Goal: Information Seeking & Learning: Find specific fact

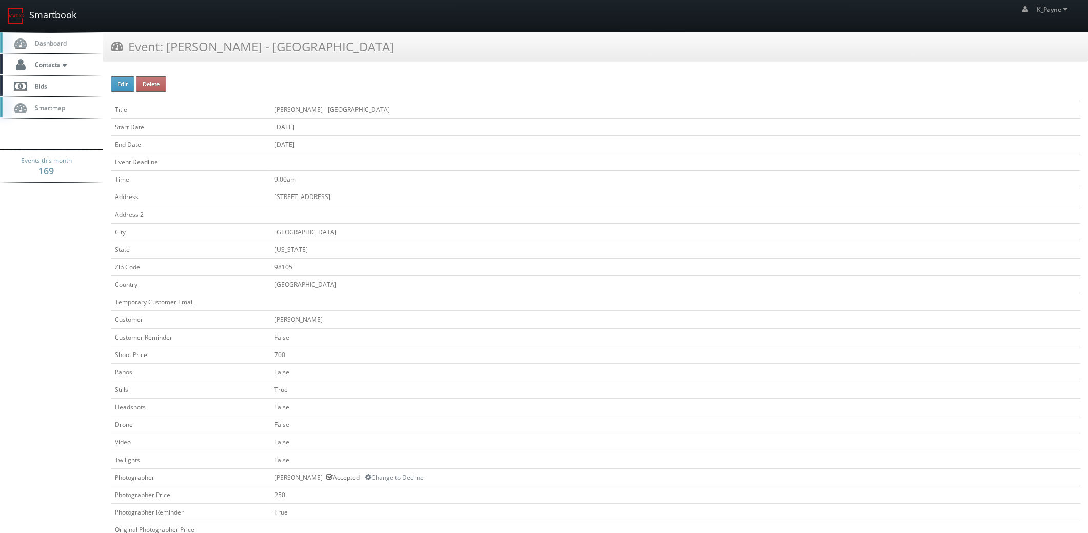
click at [59, 15] on link "Smartbook" at bounding box center [42, 16] width 84 height 32
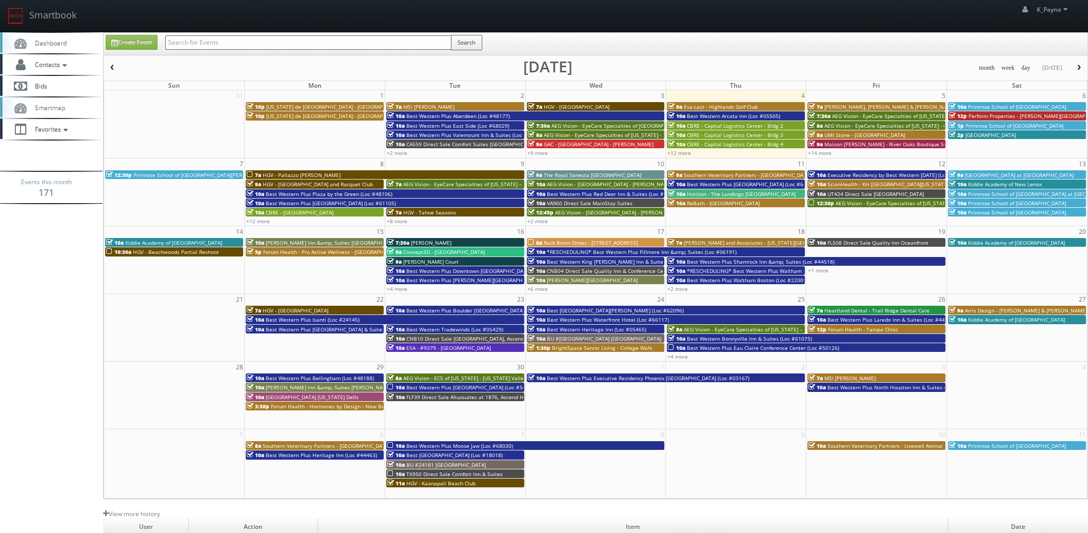
click at [224, 43] on input "text" at bounding box center [308, 42] width 286 height 14
type input "fl572"
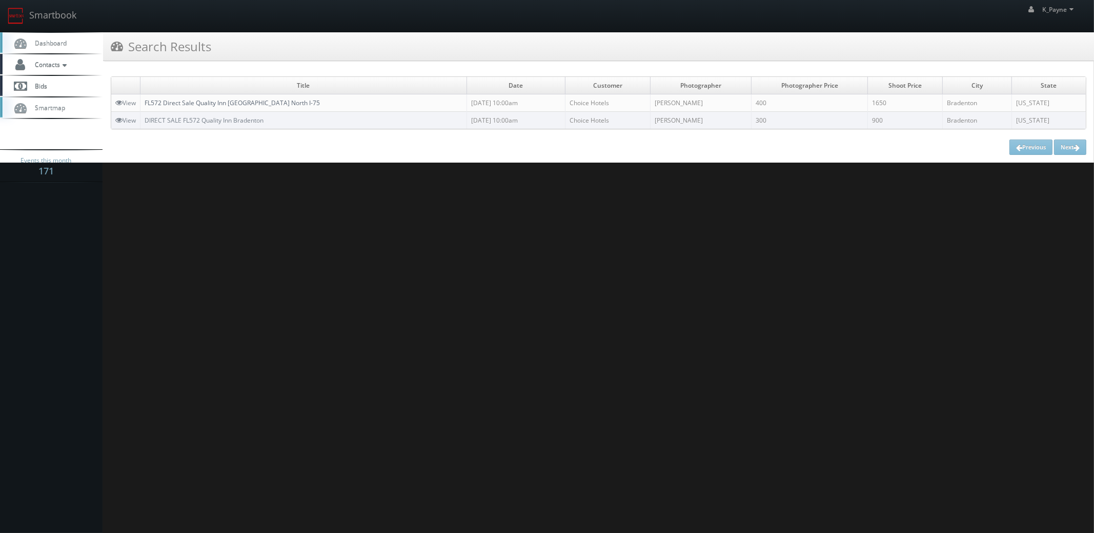
click at [234, 105] on link "FL572 Direct Sale Quality Inn Brandenton North I-75" at bounding box center [232, 102] width 175 height 9
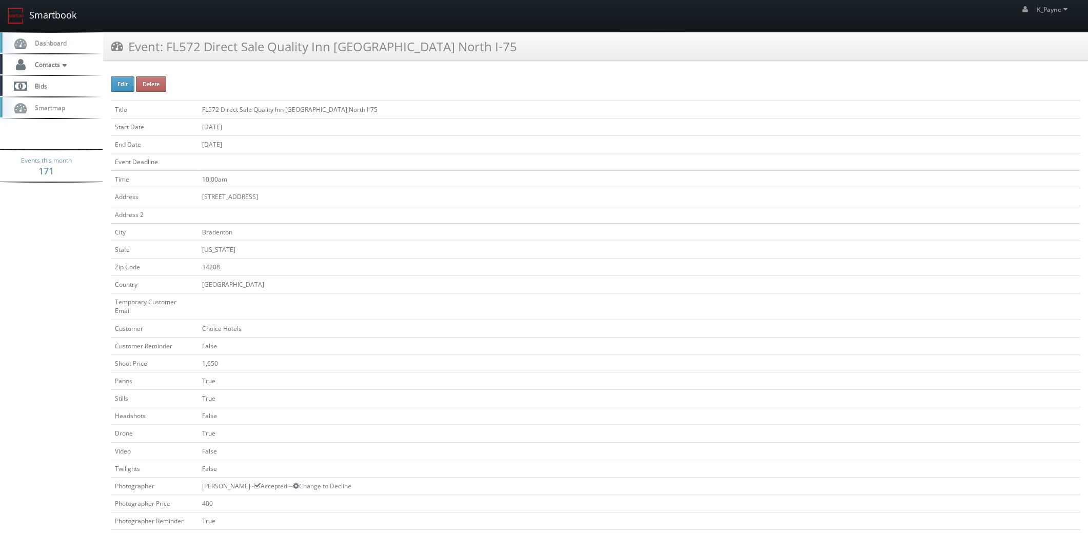
click at [54, 15] on link "Smartbook" at bounding box center [42, 16] width 84 height 32
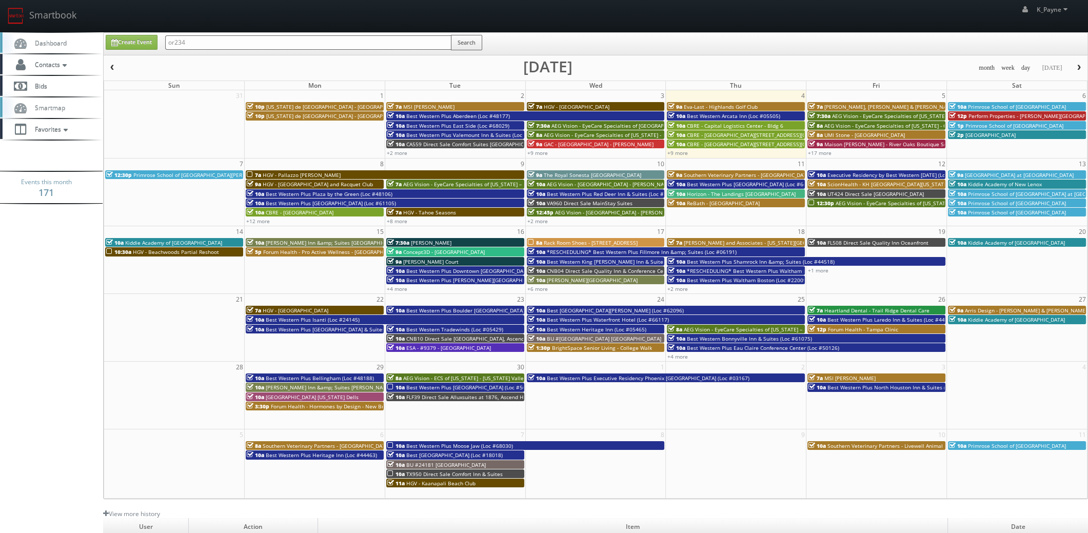
type input "or234"
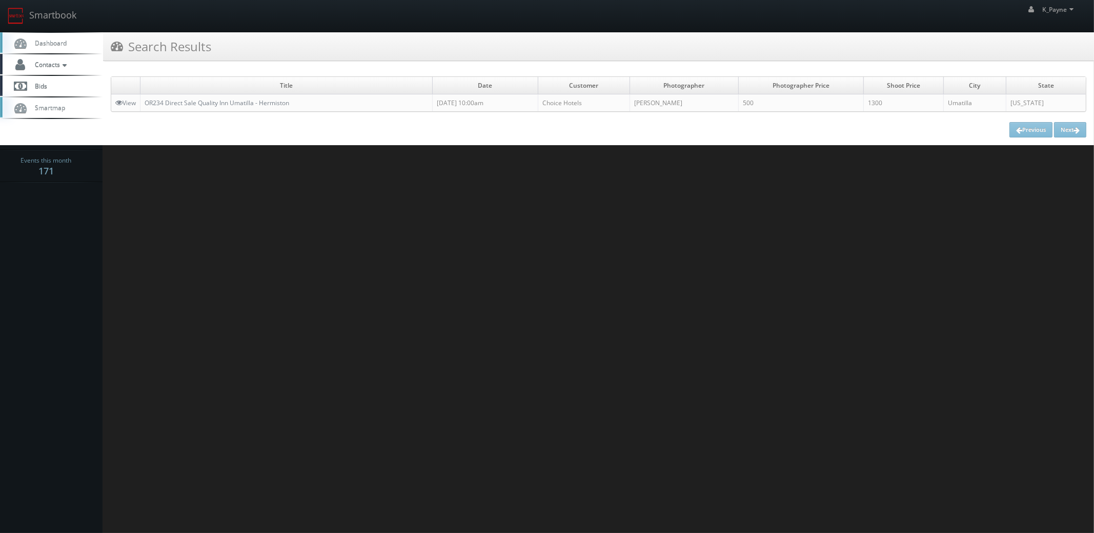
drag, startPoint x: 710, startPoint y: 104, endPoint x: 655, endPoint y: 106, distance: 54.9
click at [656, 106] on tr "View OR234 Direct Sale Quality Inn Umatilla - Hermiston 08/07/2025 10:00am Choi…" at bounding box center [598, 102] width 975 height 17
copy tr "Gabe Beliz"
click at [42, 15] on link "Smartbook" at bounding box center [42, 16] width 84 height 32
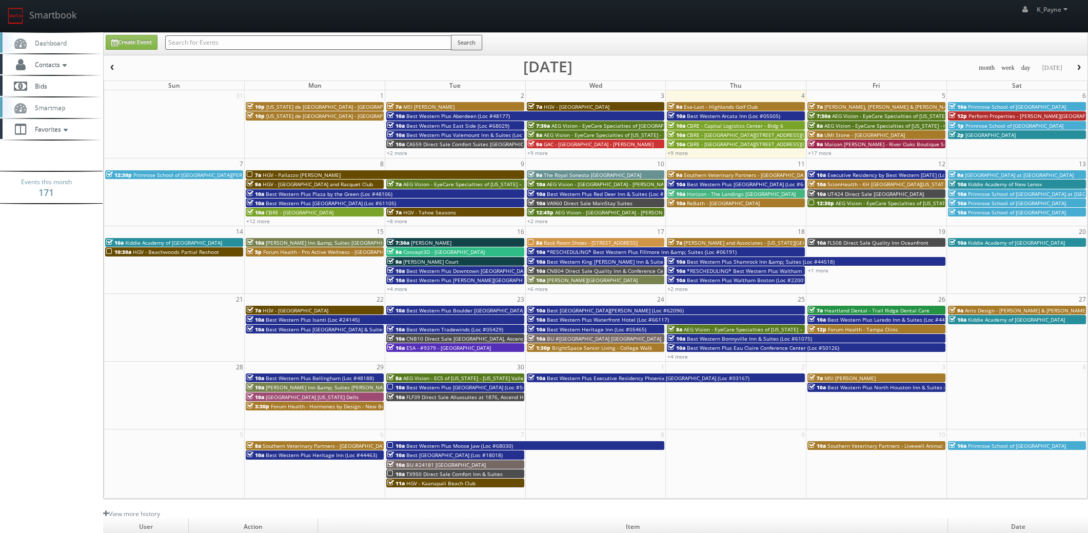
click at [256, 42] on input "text" at bounding box center [308, 42] width 286 height 14
paste input "[PERSON_NAME]"
click at [184, 43] on input "[PERSON_NAME]" at bounding box center [308, 42] width 286 height 14
type input "[PERSON_NAME]"
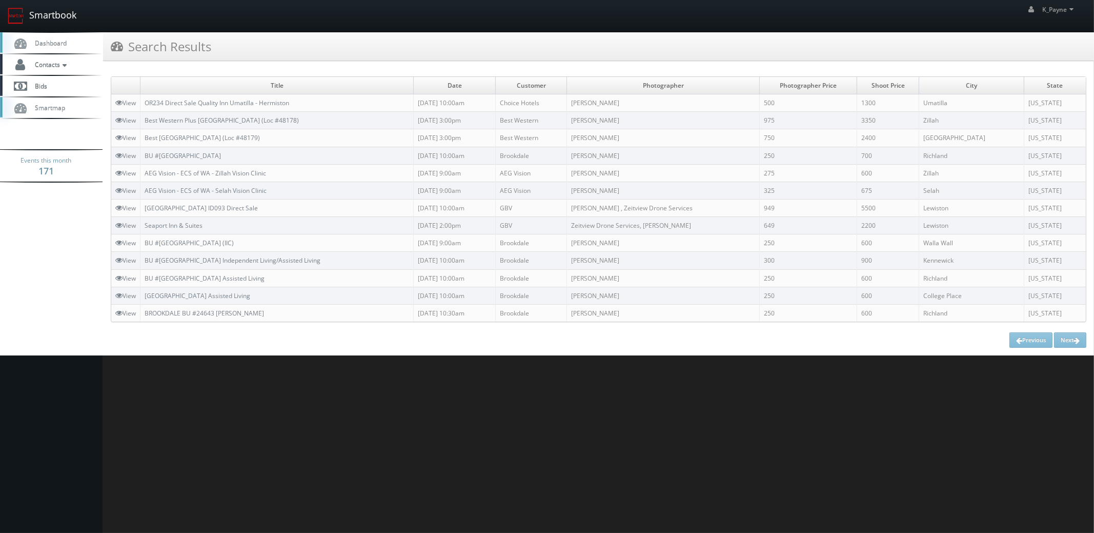
click at [46, 12] on link "Smartbook" at bounding box center [42, 16] width 84 height 32
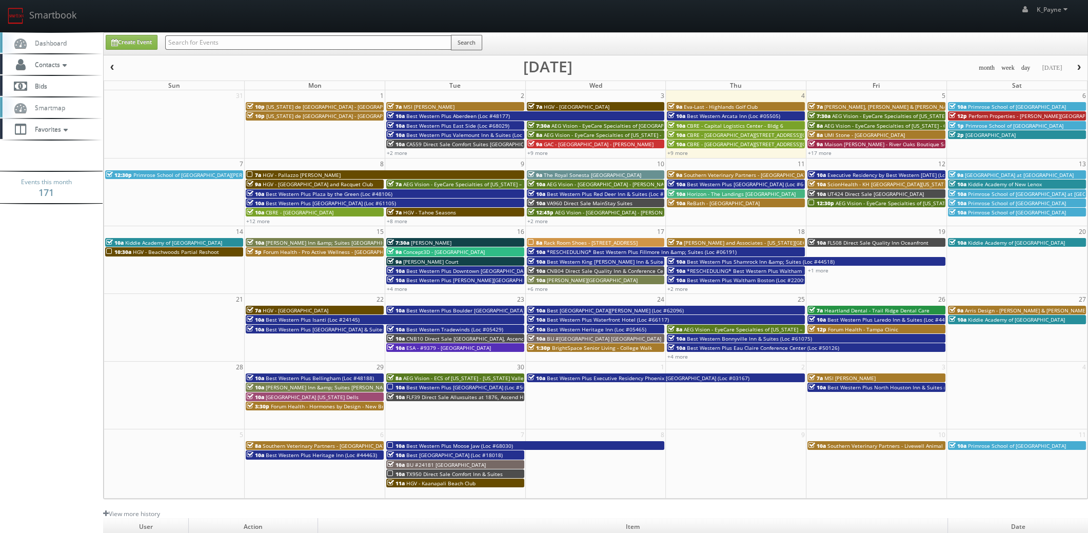
click at [826, 28] on div "K_Payne K_Payne Profile Logout" at bounding box center [544, 16] width 1088 height 32
click at [255, 46] on input "text" at bounding box center [308, 42] width 286 height 14
type input "texas de brazil"
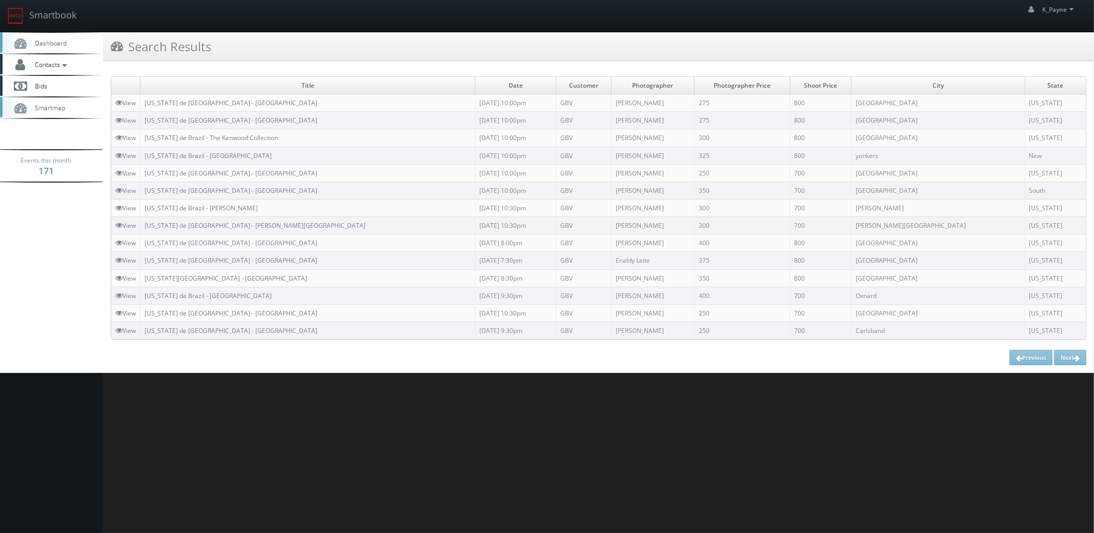
drag, startPoint x: 605, startPoint y: 105, endPoint x: 578, endPoint y: 106, distance: 27.2
click at [611, 106] on td "Gary Baldwin" at bounding box center [652, 102] width 83 height 17
copy td "Gary Baldwin"
click at [210, 102] on link "[US_STATE] de [GEOGRAPHIC_DATA] - [GEOGRAPHIC_DATA]" at bounding box center [231, 102] width 173 height 9
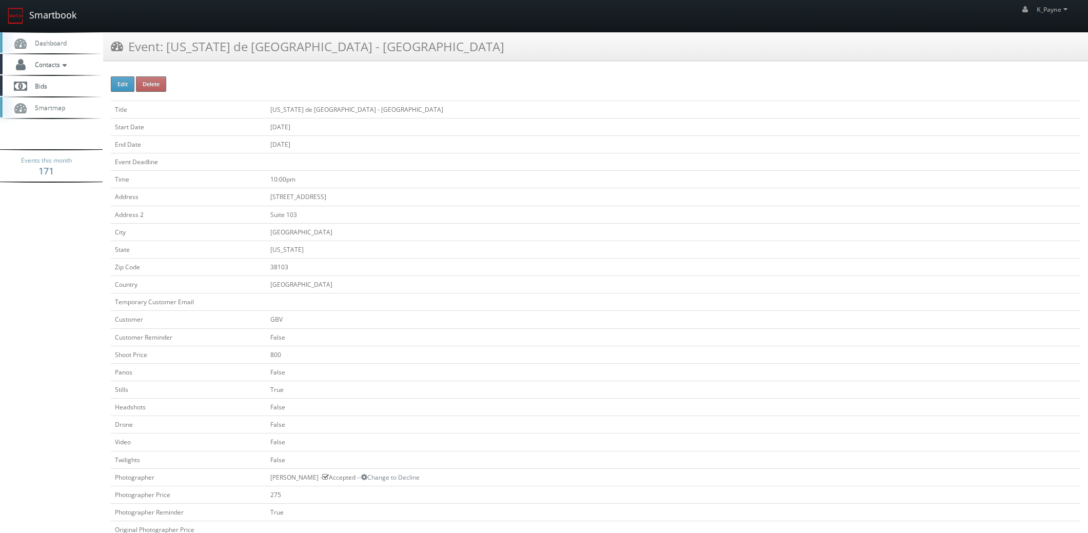
click at [65, 13] on link "Smartbook" at bounding box center [42, 16] width 84 height 32
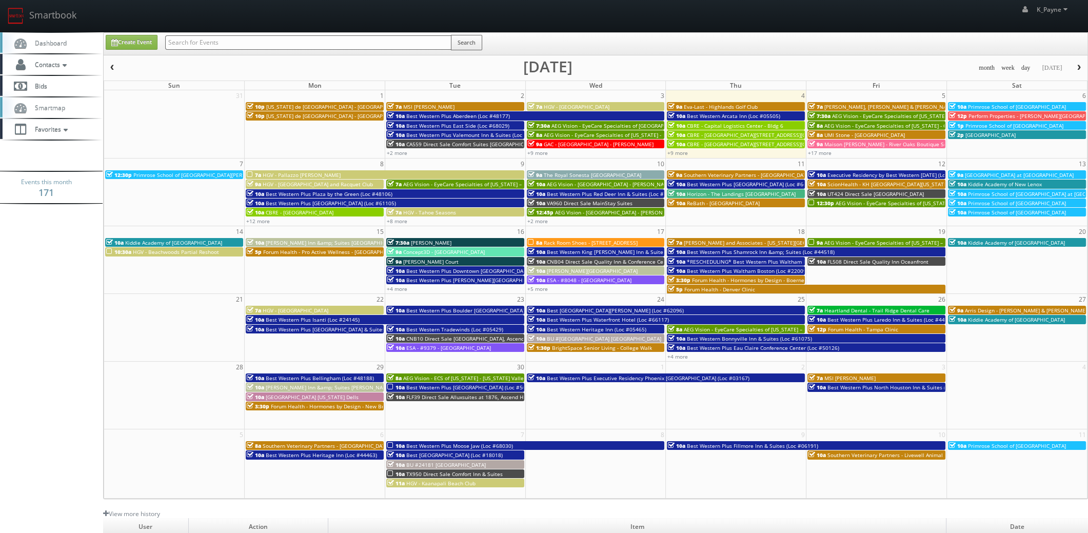
click at [210, 41] on input "text" at bounding box center [308, 42] width 286 height 14
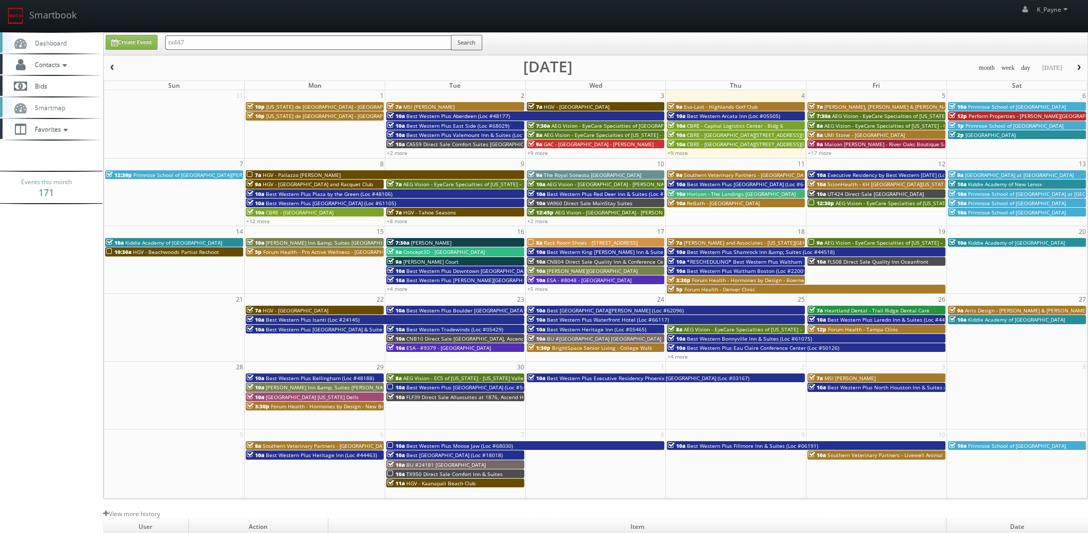
type input "tx447"
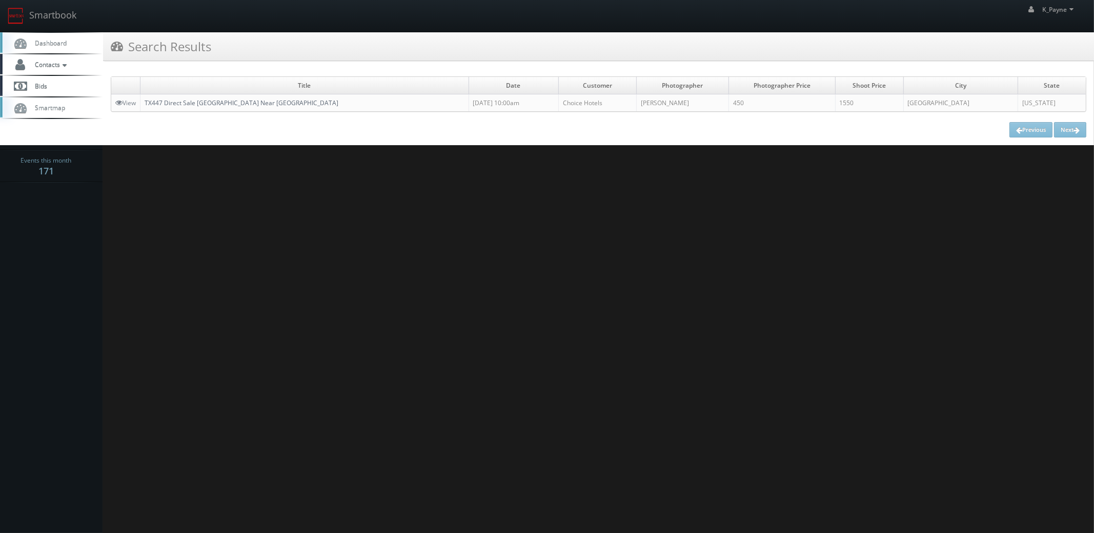
click at [241, 103] on link "TX447 Direct Sale [GEOGRAPHIC_DATA] Near [GEOGRAPHIC_DATA]" at bounding box center [242, 102] width 194 height 9
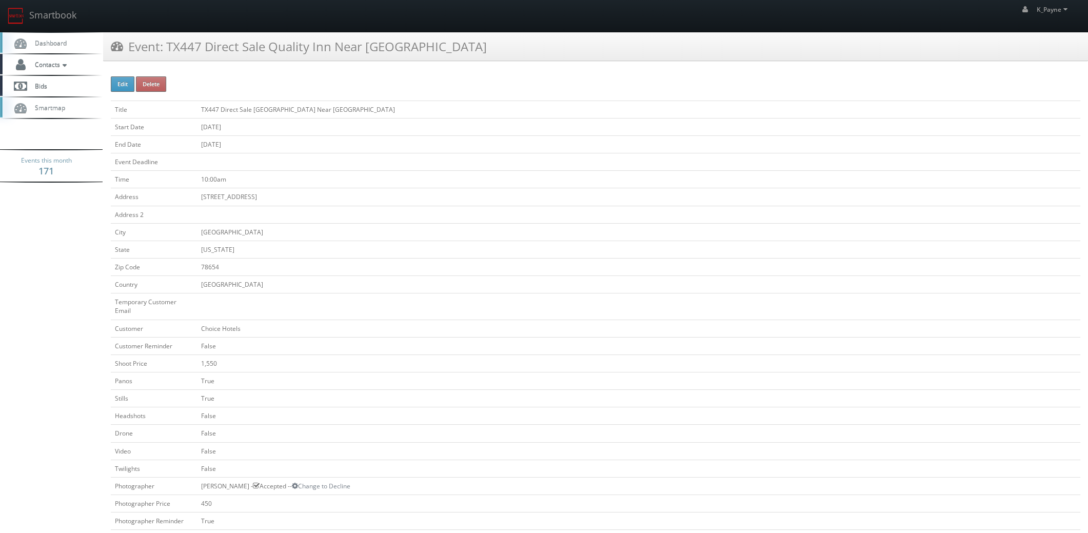
drag, startPoint x: 457, startPoint y: 44, endPoint x: 169, endPoint y: 52, distance: 288.3
click at [169, 52] on div "Event: TX447 Direct Sale Quality Inn Near Lake Marble Falls" at bounding box center [595, 46] width 985 height 29
copy h3 "TX447 Direct Sale [GEOGRAPHIC_DATA] Near [GEOGRAPHIC_DATA]"
click at [48, 15] on link "Smartbook" at bounding box center [42, 16] width 84 height 32
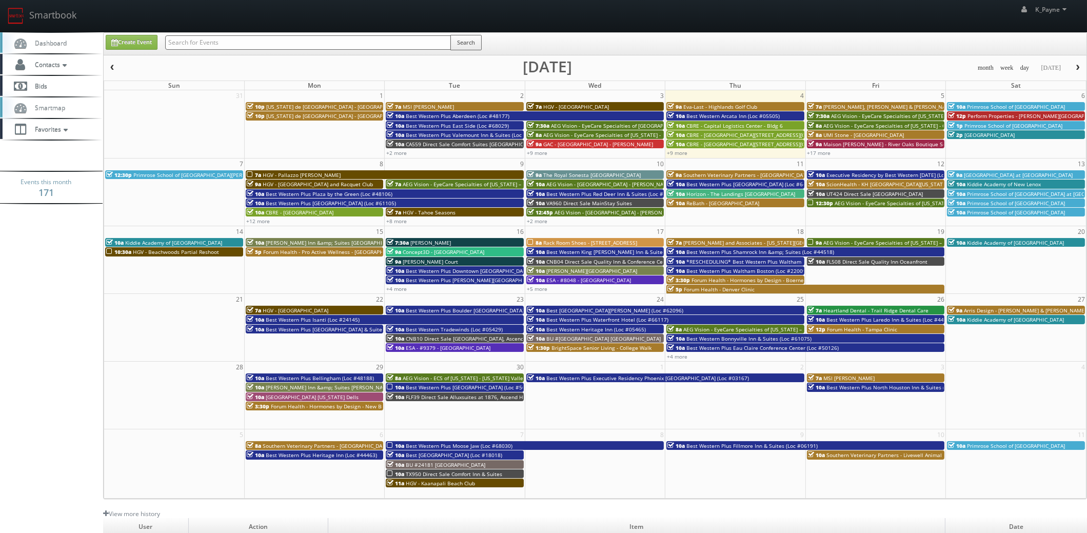
click at [201, 43] on input "text" at bounding box center [308, 42] width 286 height 14
type input "msi"
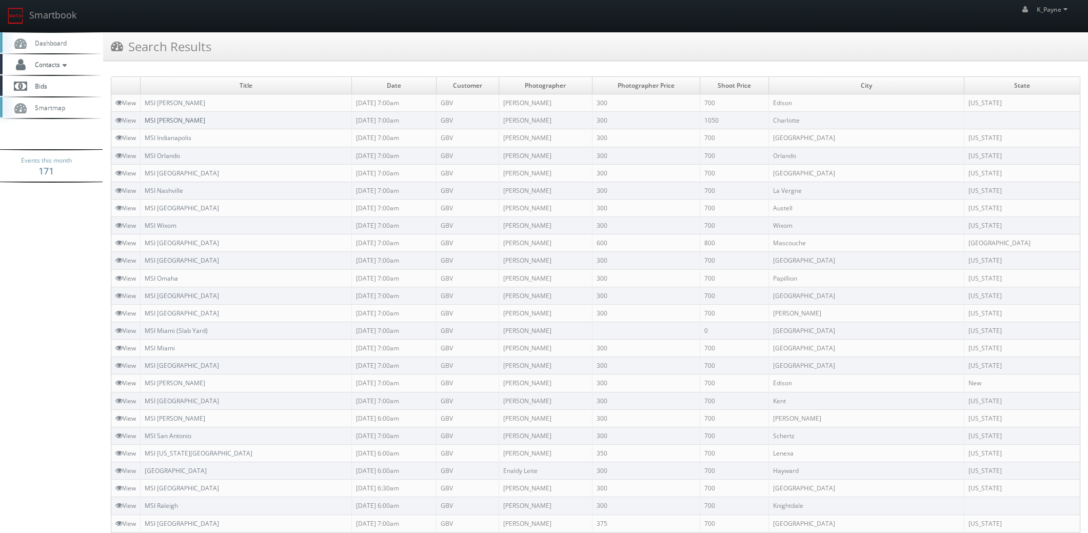
click at [170, 120] on link "MSI Charlotte" at bounding box center [175, 120] width 61 height 9
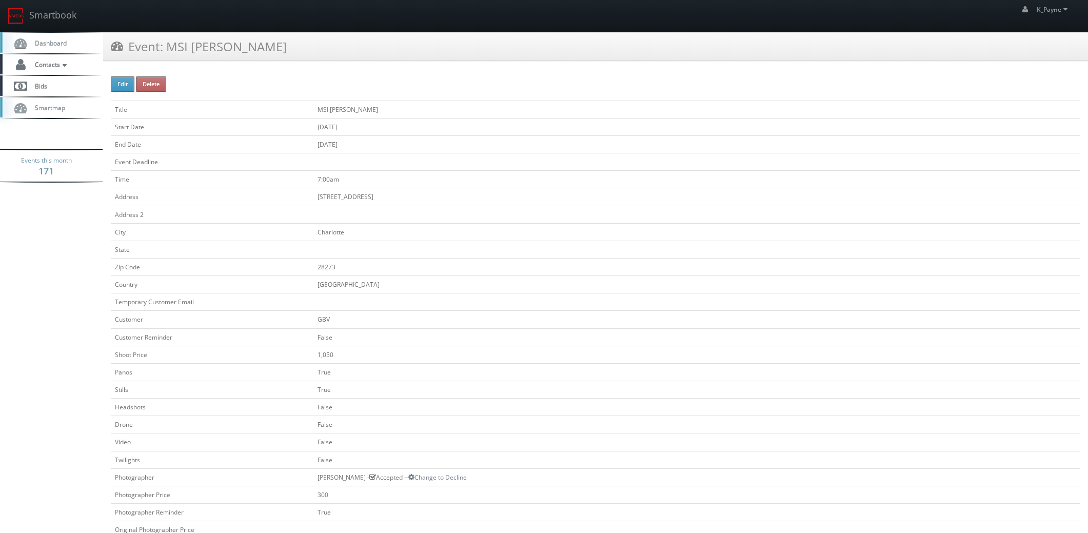
drag, startPoint x: 267, startPoint y: 46, endPoint x: 167, endPoint y: 55, distance: 100.9
click at [167, 55] on div "Event: MSI [PERSON_NAME]" at bounding box center [595, 46] width 985 height 29
copy h3 "MSI [PERSON_NAME]"
click at [51, 15] on link "Smartbook" at bounding box center [42, 16] width 84 height 32
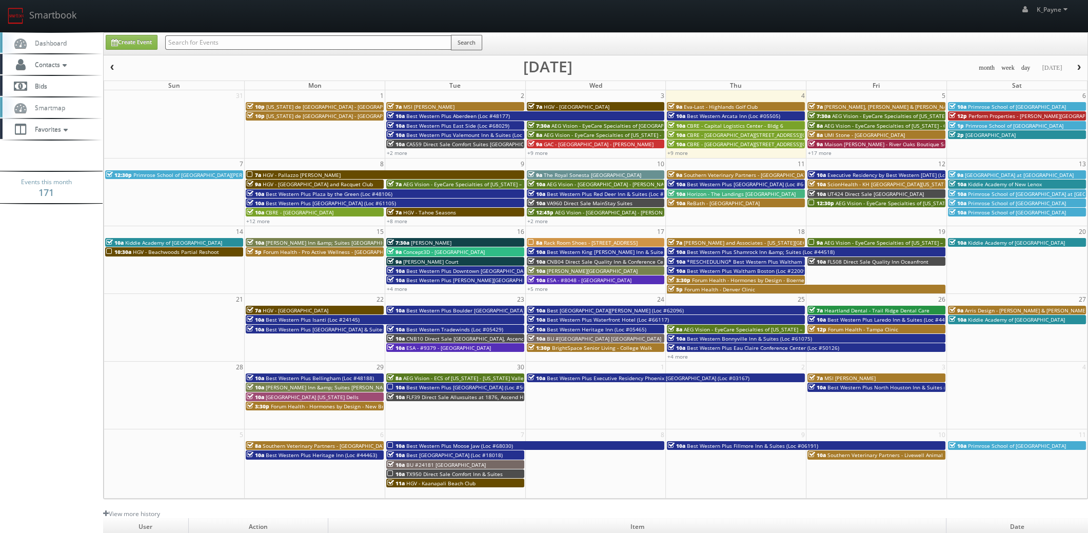
click at [192, 36] on input "text" at bounding box center [308, 42] width 286 height 14
type input "saskatoon"
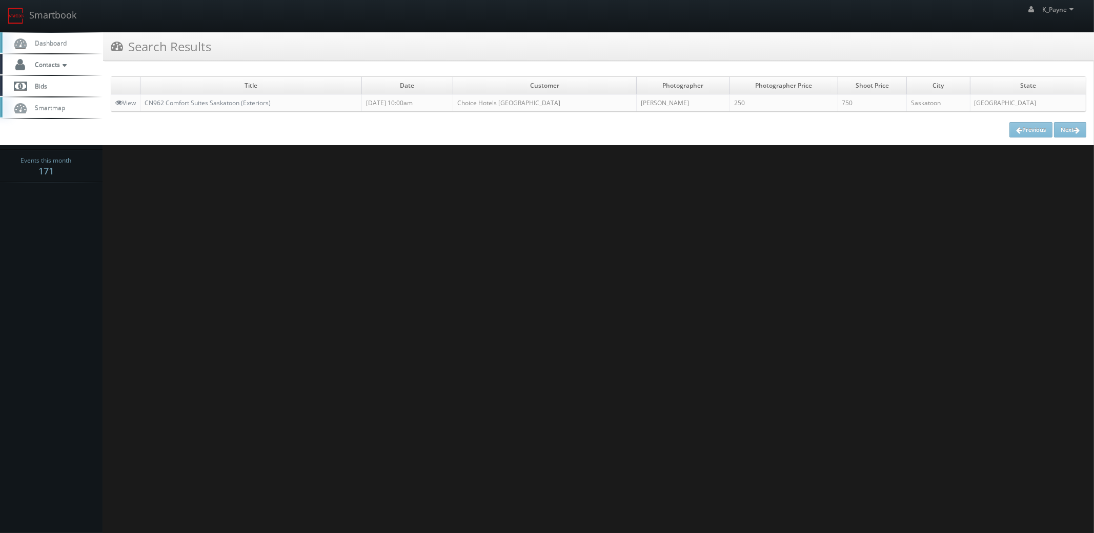
click at [214, 107] on td "CN962 Comfort Suites Saskatoon (Exteriors)" at bounding box center [252, 102] width 222 height 17
click at [223, 101] on link "CN962 Comfort Suites Saskatoon (Exteriors)" at bounding box center [208, 102] width 126 height 9
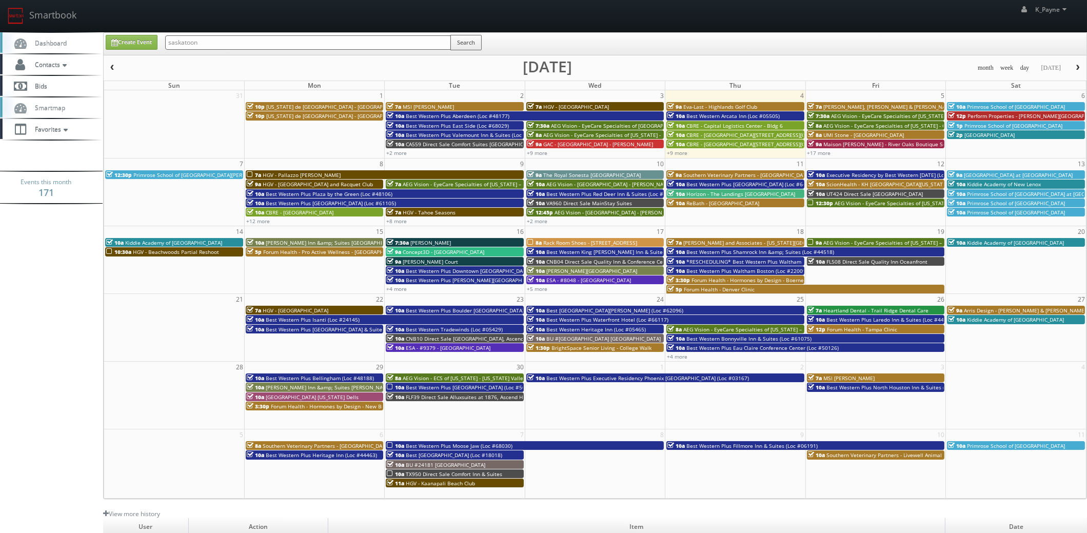
click at [258, 44] on input "saskatoon" at bounding box center [308, 42] width 286 height 14
click at [257, 44] on input "saskatoon" at bounding box center [308, 42] width 286 height 14
type input "Blairmore"
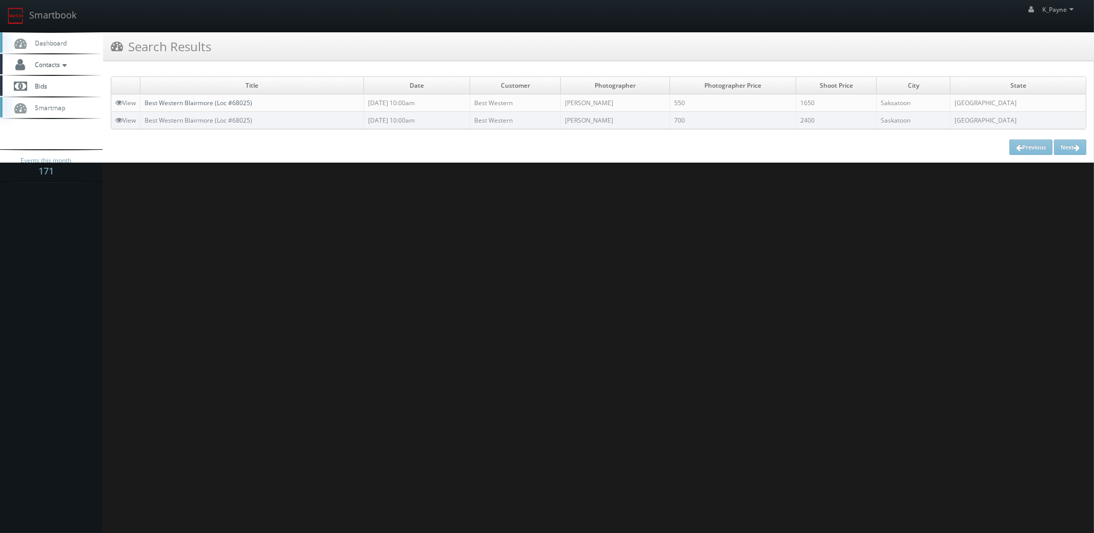
click at [242, 102] on link "Best Western Blairmore (Loc #68025)" at bounding box center [199, 102] width 108 height 9
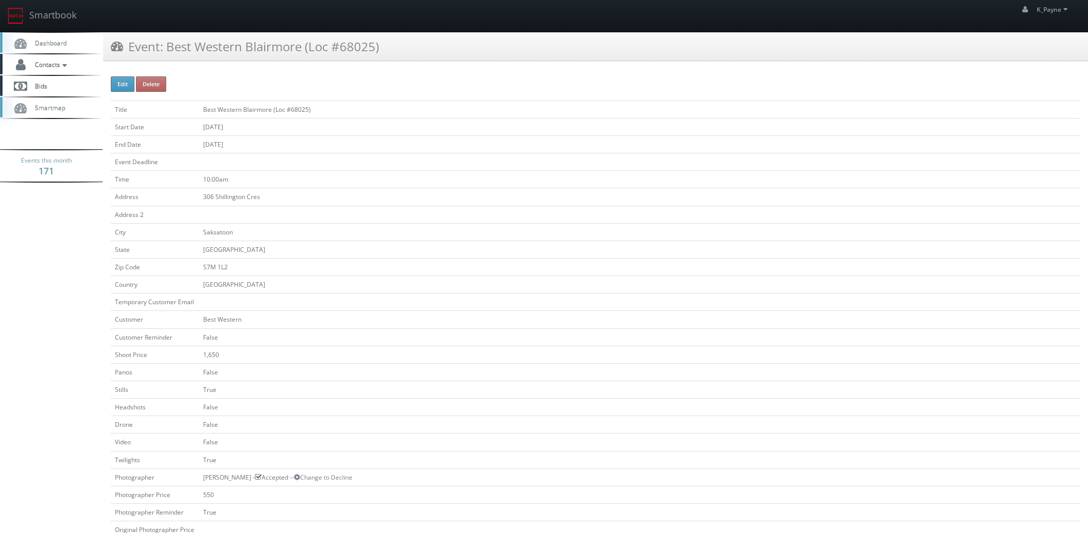
drag, startPoint x: 413, startPoint y: 40, endPoint x: 165, endPoint y: 60, distance: 248.5
click at [165, 60] on div "Event: Best Western Blairmore (Loc #68025)" at bounding box center [595, 46] width 985 height 29
copy h3 "Best Western Blairmore (Loc #68025)"
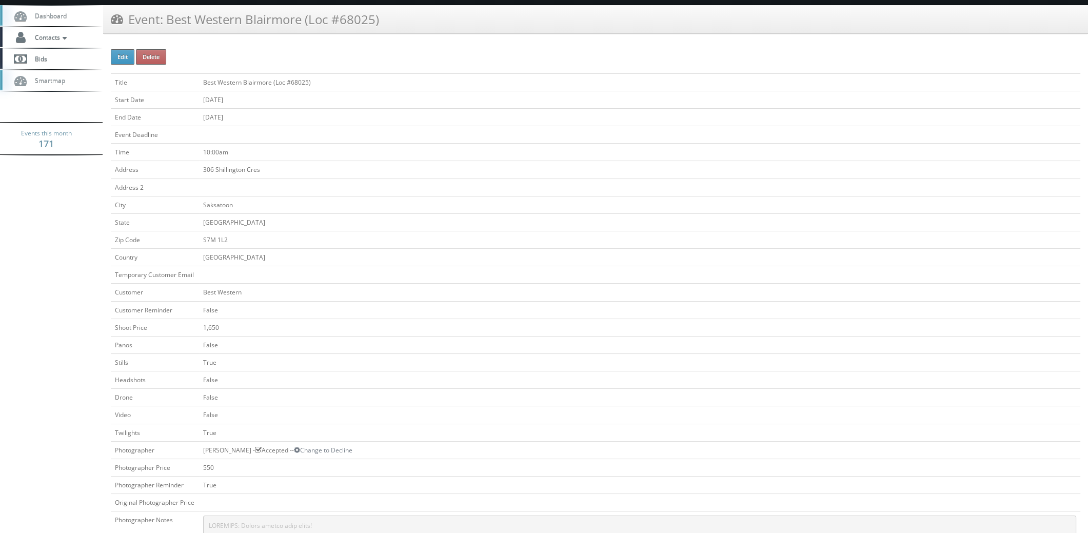
scroll to position [359, 0]
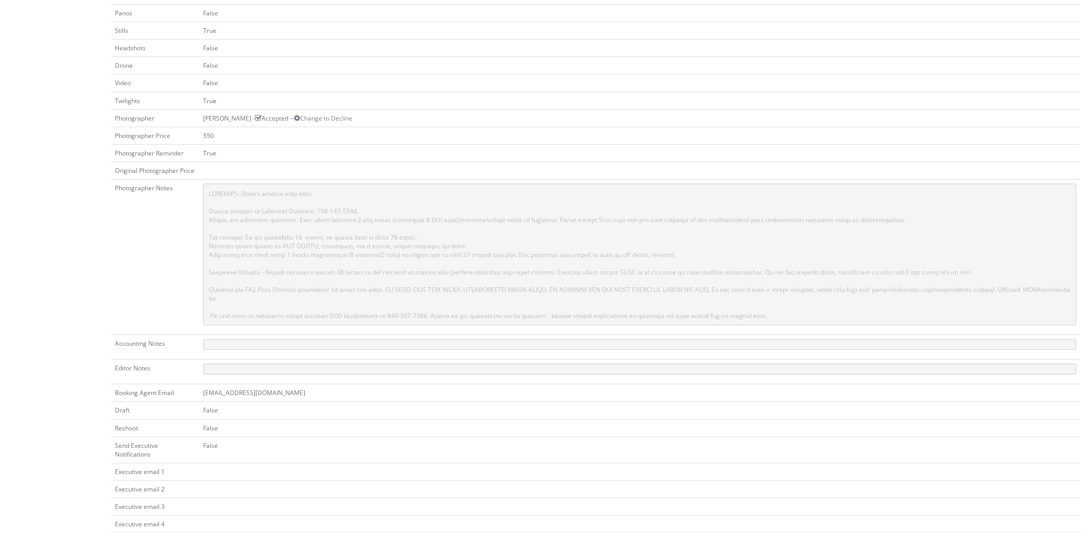
click at [579, 385] on td "emartin@cs3design.com" at bounding box center [639, 392] width 881 height 17
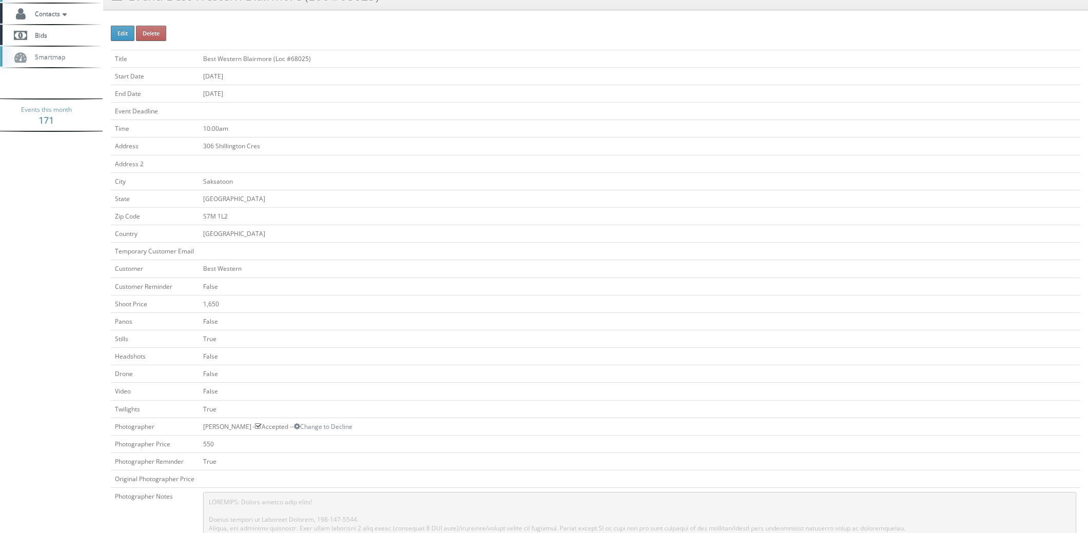
drag, startPoint x: 266, startPoint y: 143, endPoint x: 261, endPoint y: 137, distance: 7.3
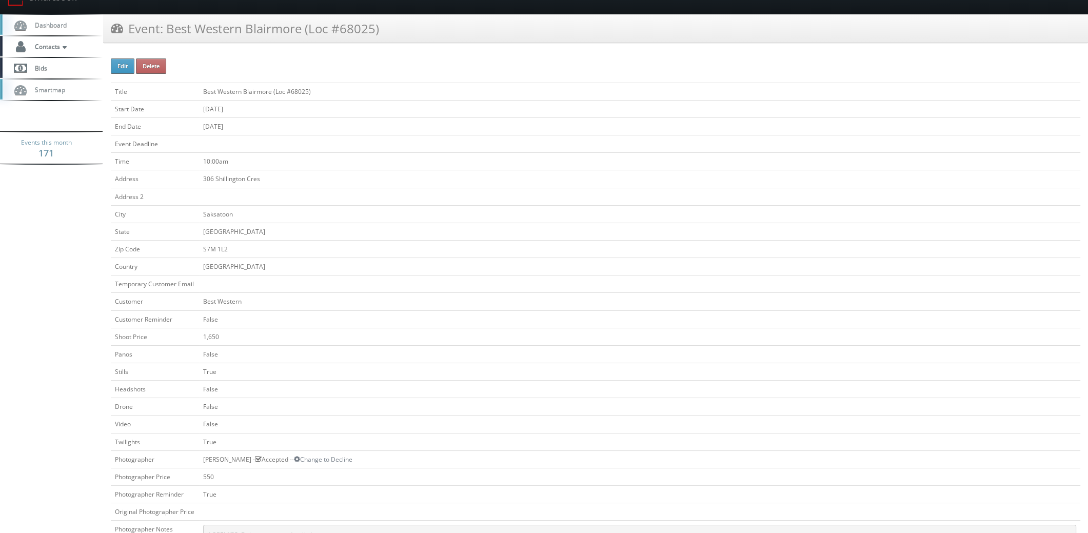
scroll to position [0, 0]
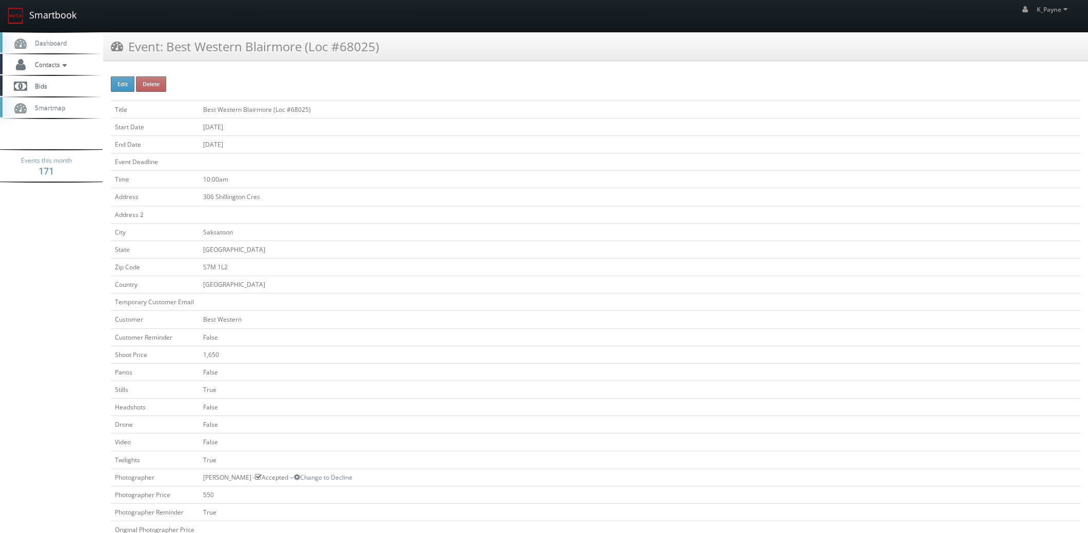
drag, startPoint x: 261, startPoint y: 137, endPoint x: 58, endPoint y: 20, distance: 234.2
click at [58, 20] on link "Smartbook" at bounding box center [42, 16] width 84 height 32
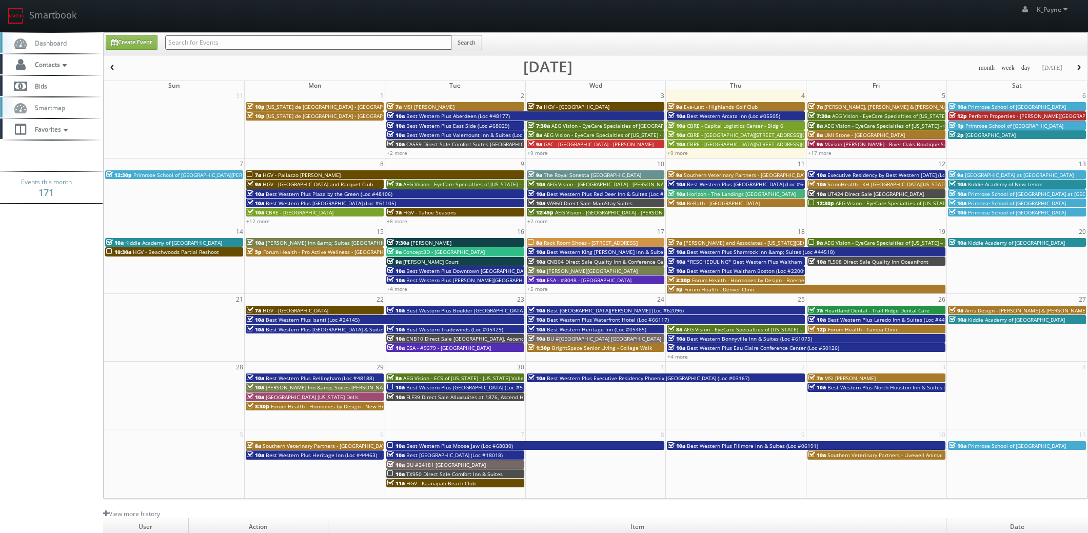
click at [205, 41] on input "text" at bounding box center [308, 42] width 286 height 14
type input "canyon"
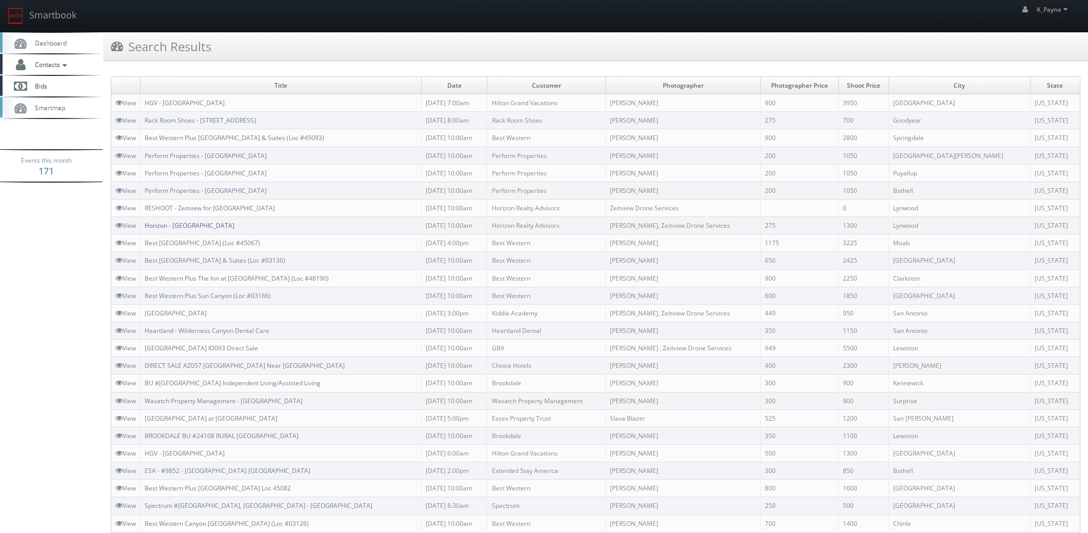
click at [205, 223] on link "Horizon - [GEOGRAPHIC_DATA]" at bounding box center [190, 225] width 90 height 9
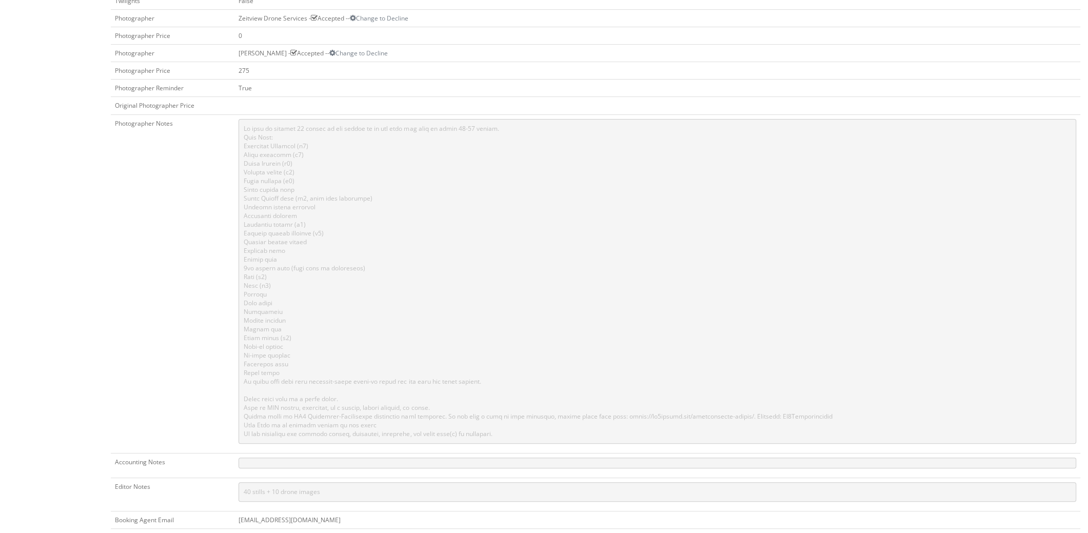
scroll to position [512, 0]
